Goal: Find specific page/section: Find specific page/section

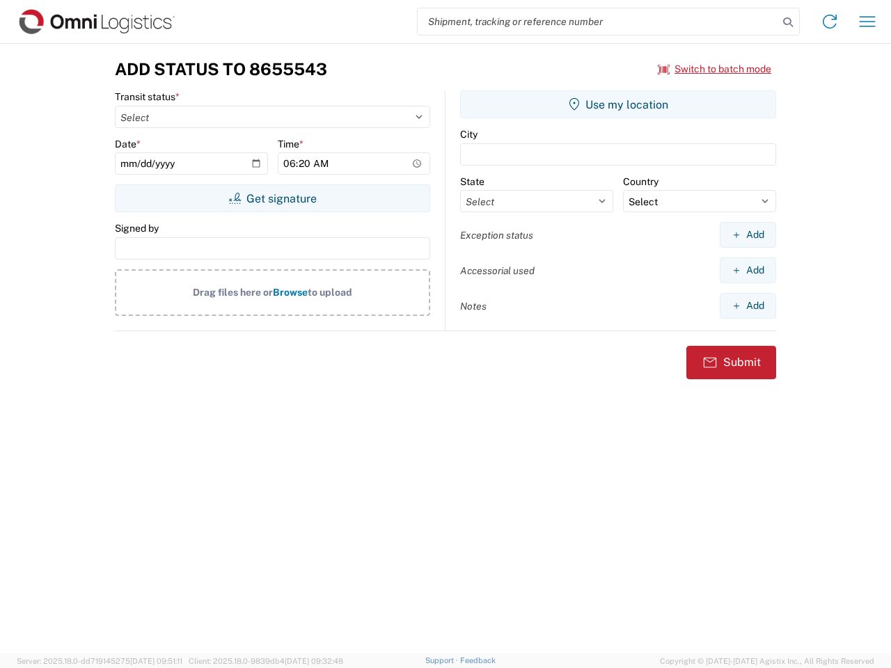
click at [598, 22] on input "search" at bounding box center [598, 21] width 360 height 26
click at [788, 22] on icon at bounding box center [787, 22] width 19 height 19
click at [830, 22] on icon at bounding box center [829, 21] width 22 height 22
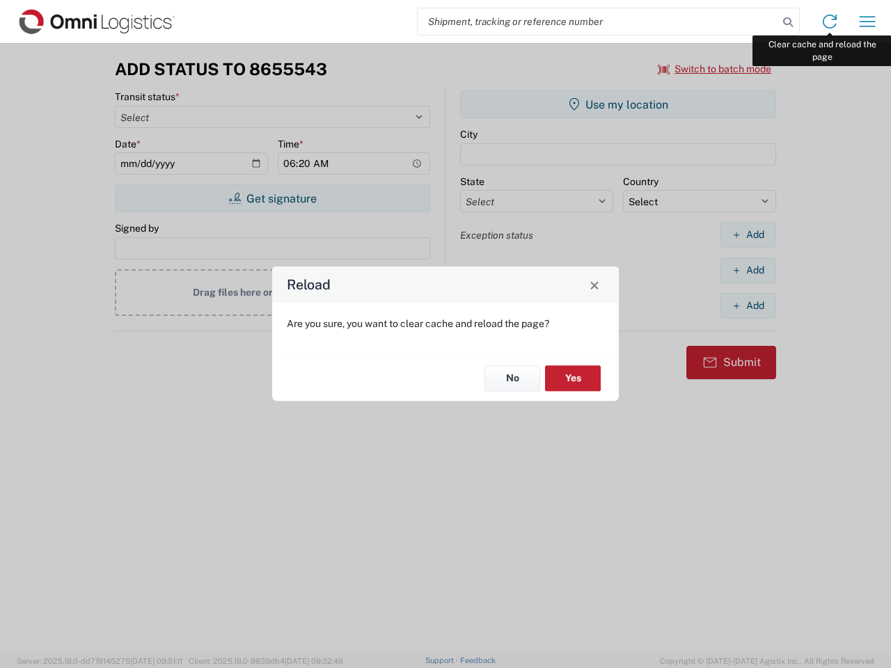
click at [867, 22] on div "Reload Are you sure, you want to clear cache and reload the page? No Yes" at bounding box center [445, 334] width 891 height 668
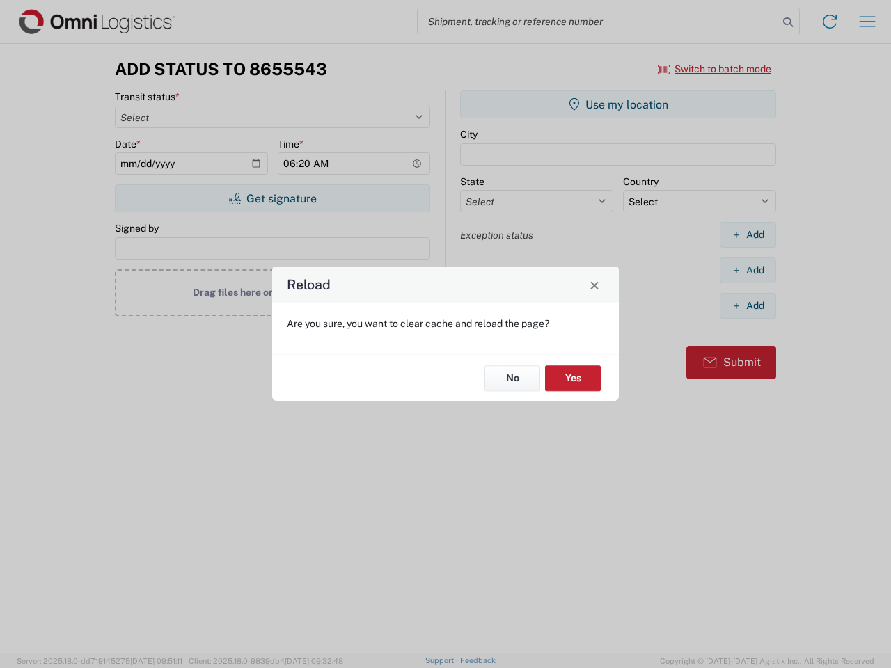
click at [715, 69] on div "Reload Are you sure, you want to clear cache and reload the page? No Yes" at bounding box center [445, 334] width 891 height 668
click at [272, 198] on div "Reload Are you sure, you want to clear cache and reload the page? No Yes" at bounding box center [445, 334] width 891 height 668
click at [618, 104] on div "Reload Are you sure, you want to clear cache and reload the page? No Yes" at bounding box center [445, 334] width 891 height 668
click at [747, 235] on div "Reload Are you sure, you want to clear cache and reload the page? No Yes" at bounding box center [445, 334] width 891 height 668
click at [747, 270] on div "Reload Are you sure, you want to clear cache and reload the page? No Yes" at bounding box center [445, 334] width 891 height 668
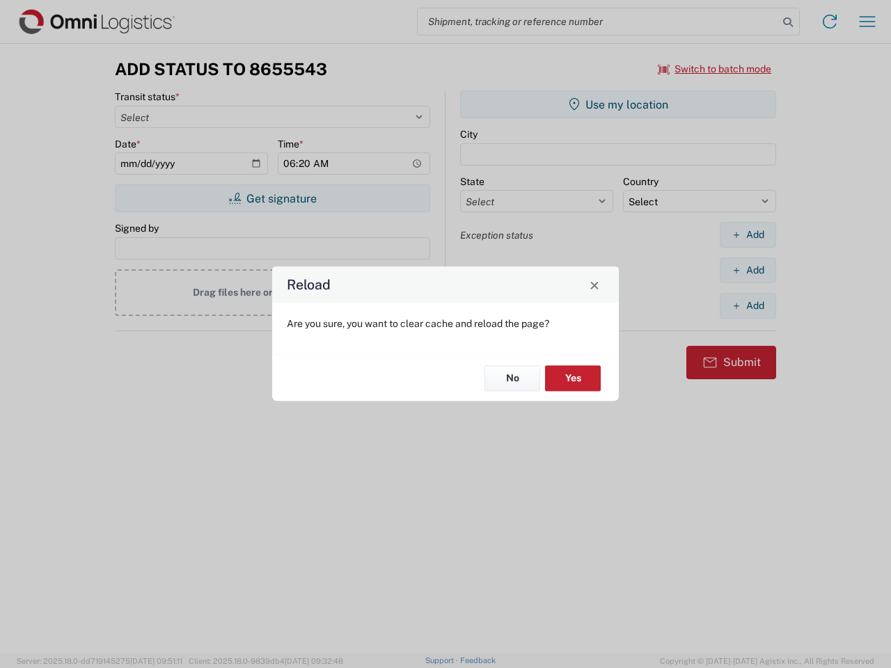
click at [747, 305] on div "Reload Are you sure, you want to clear cache and reload the page? No Yes" at bounding box center [445, 334] width 891 height 668
